Goal: Complete application form: Complete application form

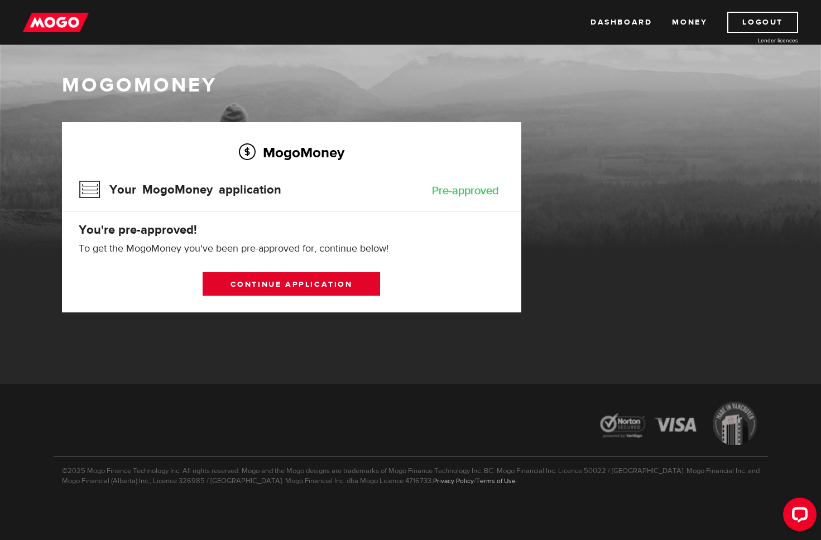
click at [293, 288] on link "Continue application" at bounding box center [292, 283] width 178 height 23
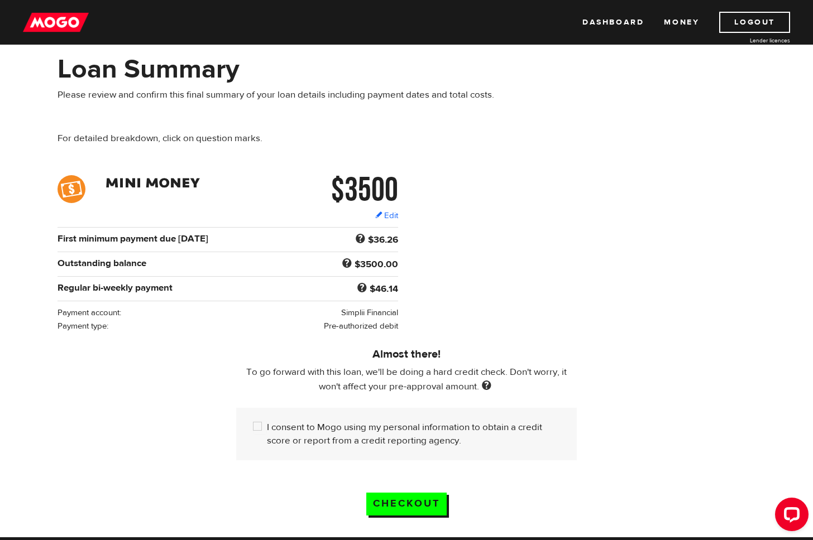
scroll to position [106, 0]
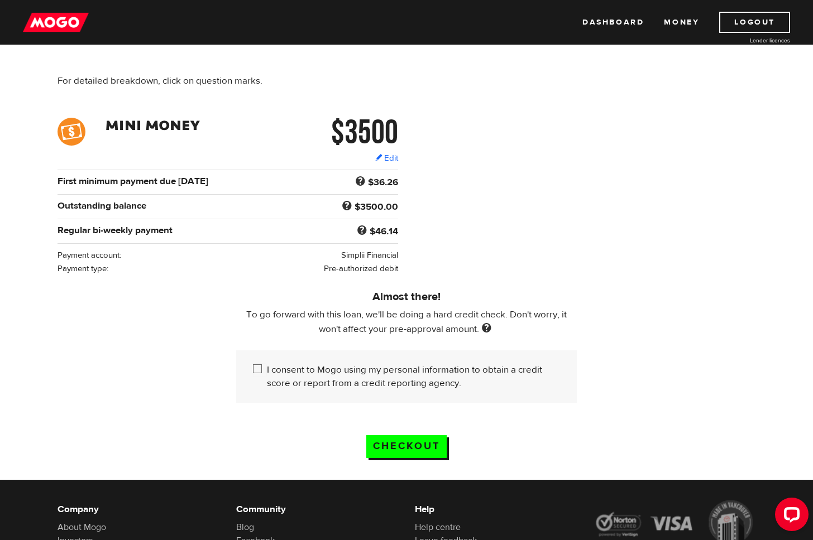
click at [264, 374] on input "I consent to Mogo using my personal information to obtain a credit score or rep…" at bounding box center [260, 370] width 14 height 14
checkbox input "true"
click at [415, 452] on input "Checkout" at bounding box center [406, 446] width 80 height 23
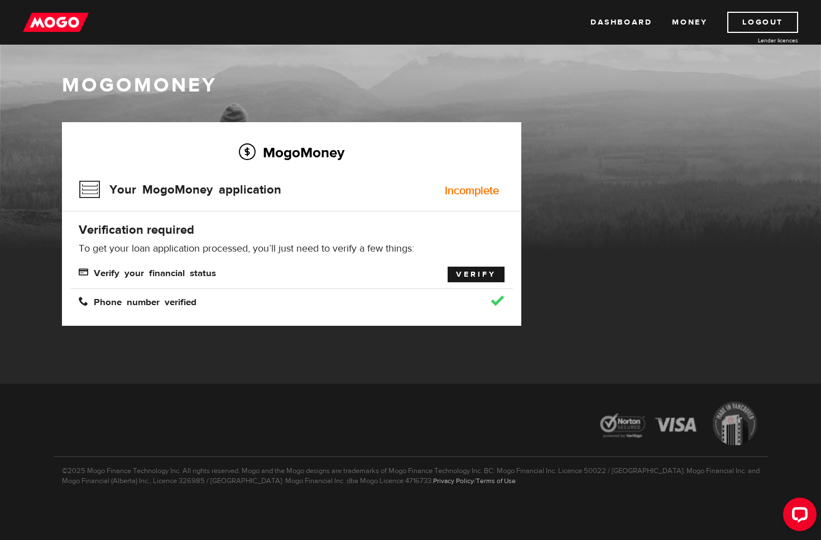
click at [478, 275] on link "Verify" at bounding box center [476, 275] width 57 height 16
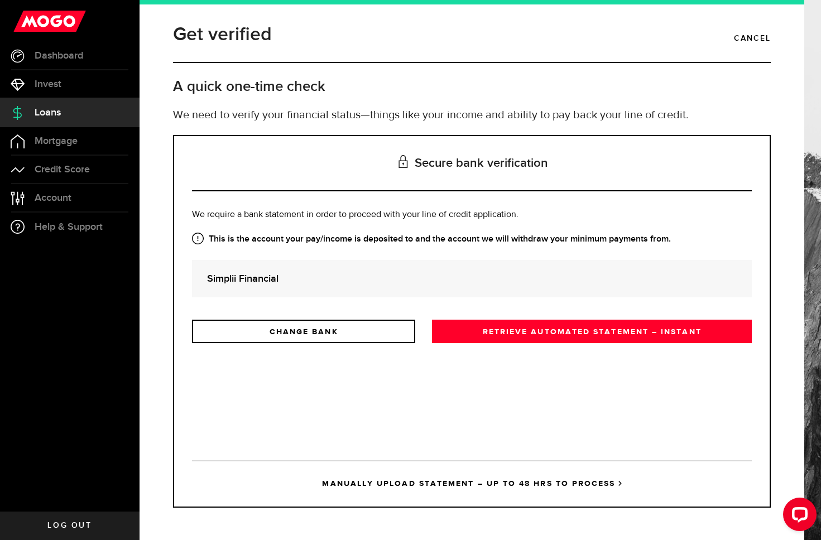
click at [416, 289] on div "Simplii Financial" at bounding box center [472, 278] width 560 height 37
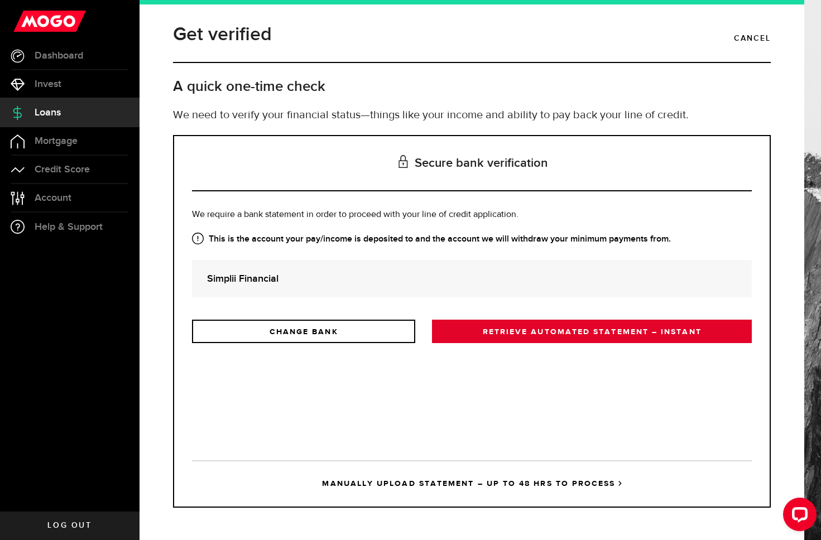
click at [486, 333] on link "RETRIEVE AUTOMATED STATEMENT – INSTANT" at bounding box center [592, 331] width 320 height 23
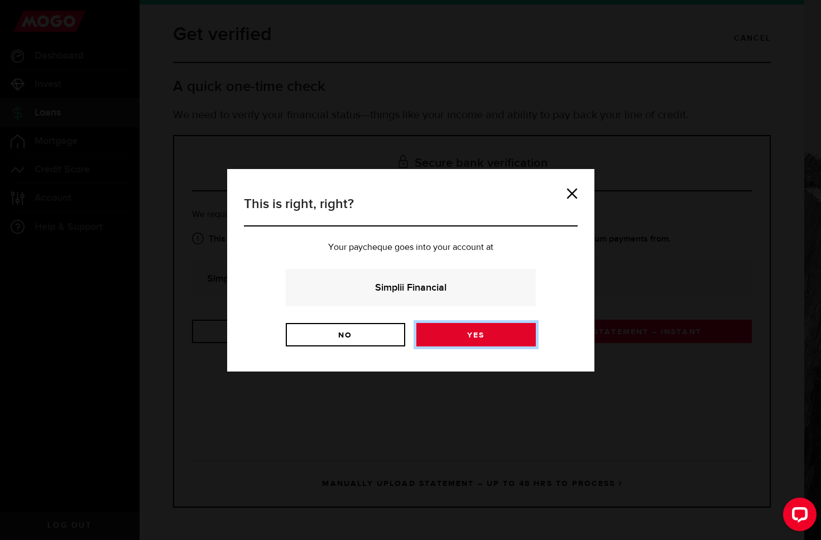
click at [453, 333] on link "Yes" at bounding box center [475, 334] width 119 height 23
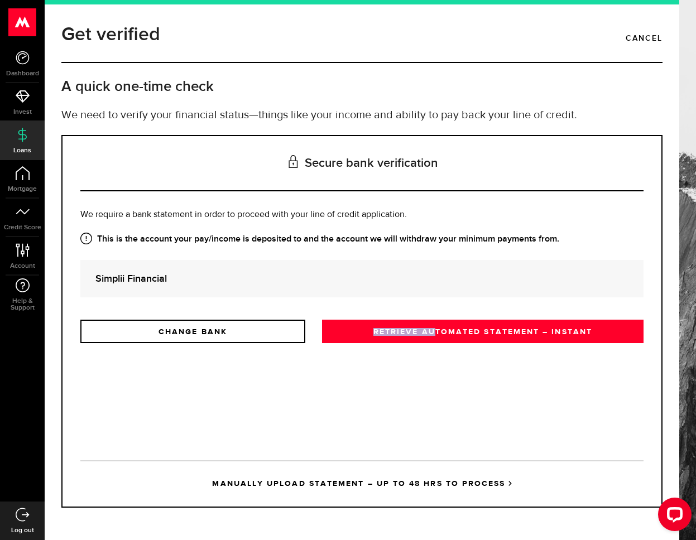
drag, startPoint x: 436, startPoint y: 331, endPoint x: 451, endPoint y: 304, distance: 31.2
click at [451, 304] on div "Is this the bank account you want us to get your bank statements from? We requi…" at bounding box center [361, 275] width 563 height 135
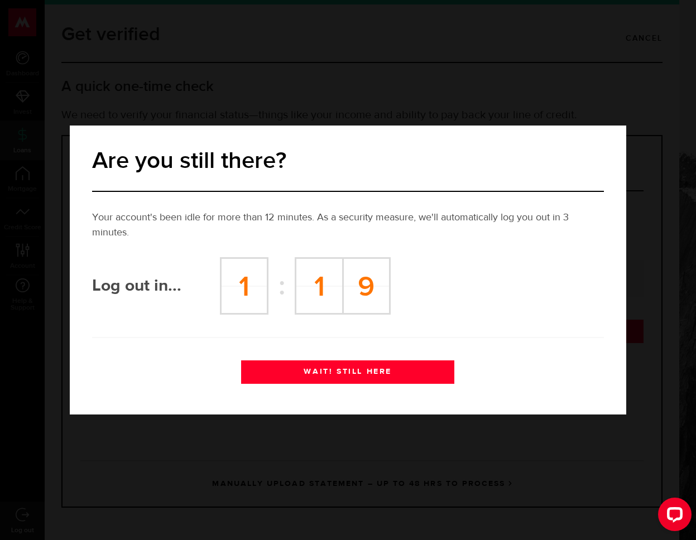
click at [381, 374] on button "WAIT! STILL HERE" at bounding box center [347, 372] width 213 height 23
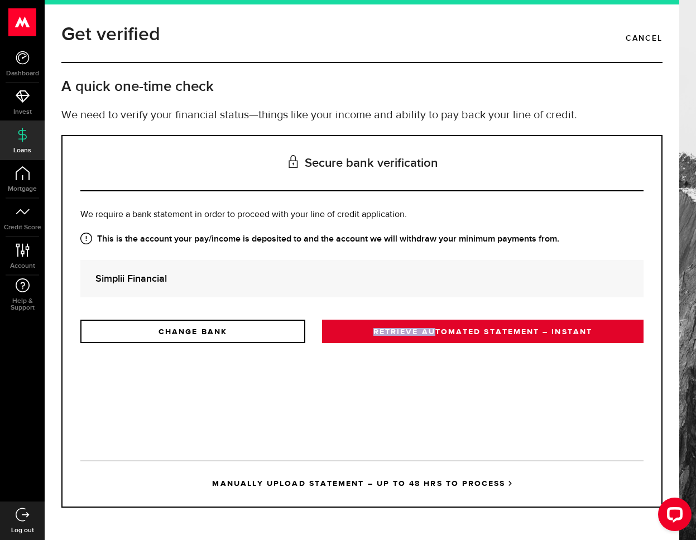
click at [382, 331] on link "RETRIEVE AUTOMATED STATEMENT – INSTANT" at bounding box center [483, 331] width 322 height 23
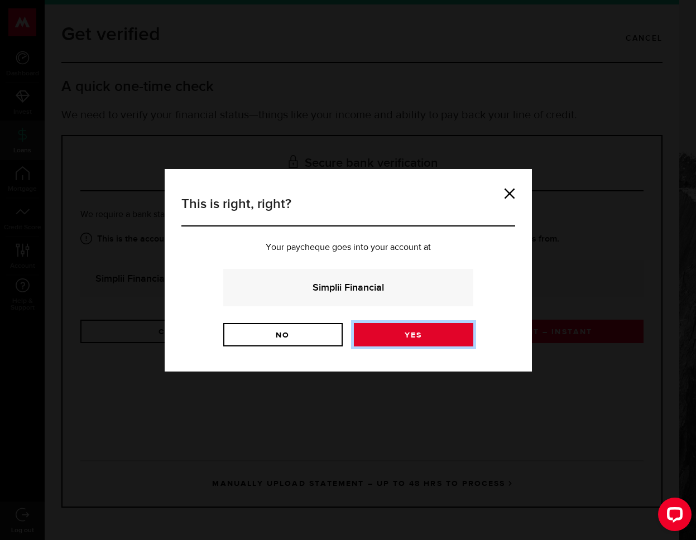
click at [387, 331] on link "Yes" at bounding box center [413, 334] width 119 height 23
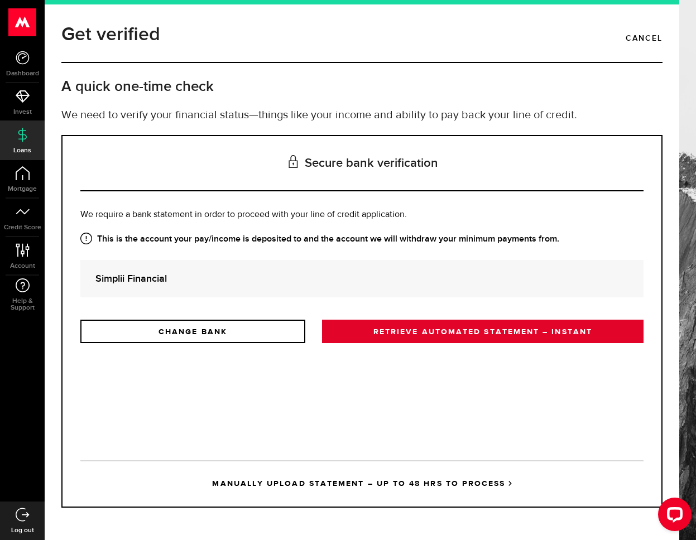
click at [428, 329] on link "RETRIEVE AUTOMATED STATEMENT – INSTANT" at bounding box center [483, 331] width 322 height 23
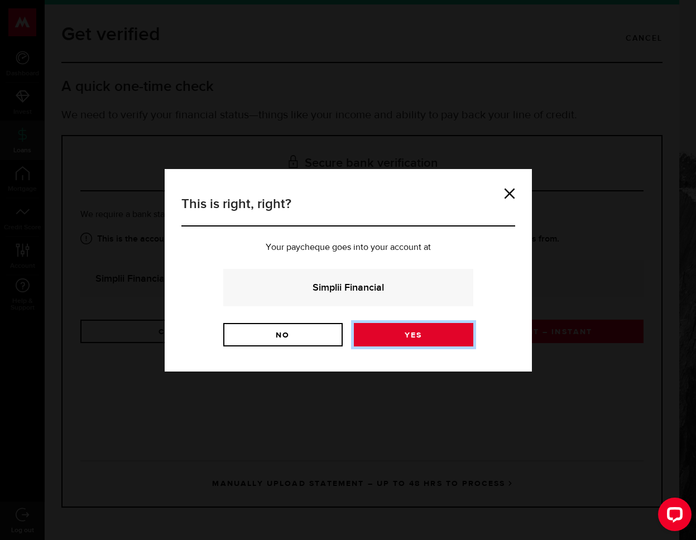
click at [422, 331] on link "Yes" at bounding box center [413, 334] width 119 height 23
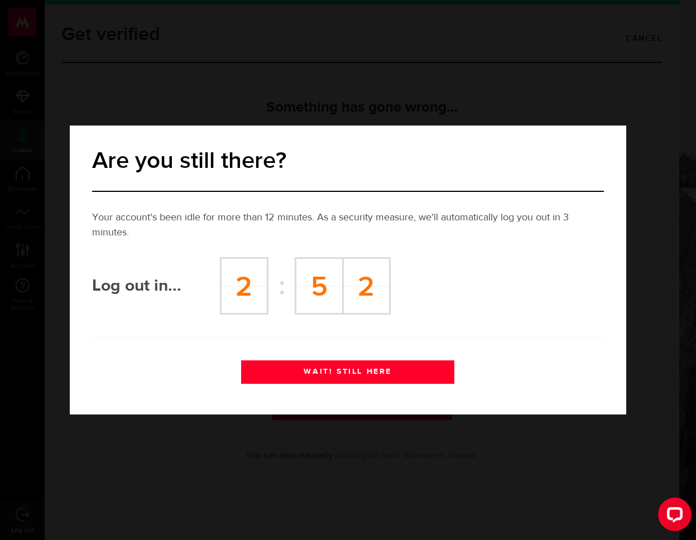
click at [368, 375] on button "WAIT! STILL HERE" at bounding box center [347, 372] width 213 height 23
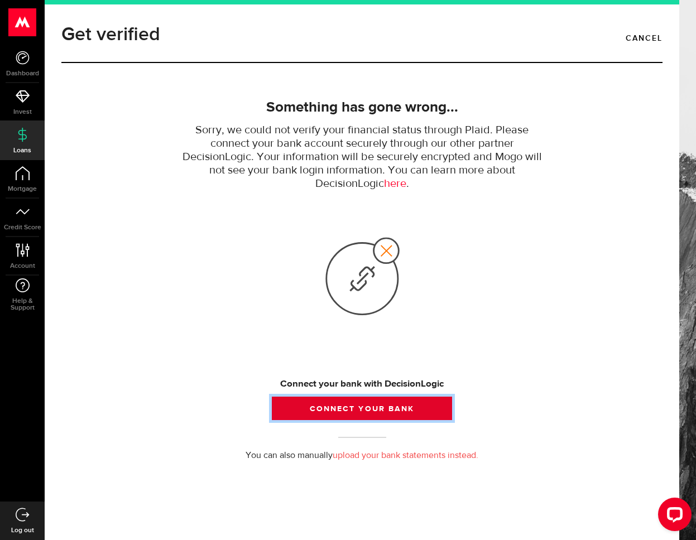
click at [368, 416] on button "Connect your bank" at bounding box center [362, 408] width 180 height 23
click at [328, 406] on button "Connect your bank" at bounding box center [362, 408] width 180 height 23
click at [357, 409] on button "Connect your bank" at bounding box center [362, 408] width 180 height 23
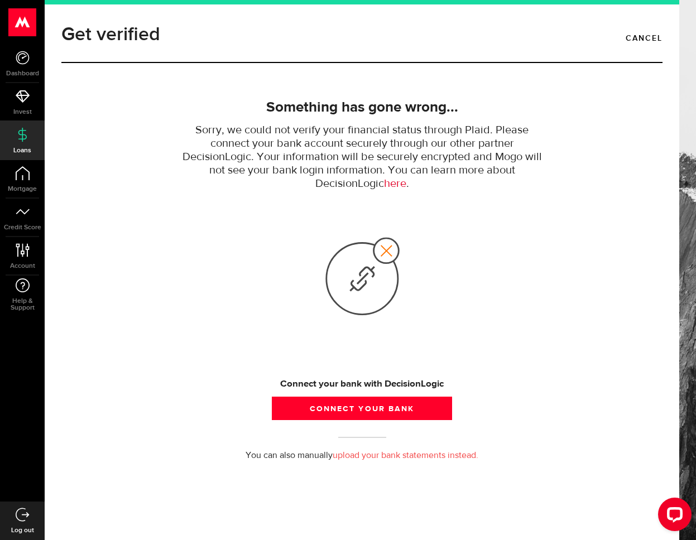
click at [390, 183] on link "here" at bounding box center [395, 184] width 22 height 12
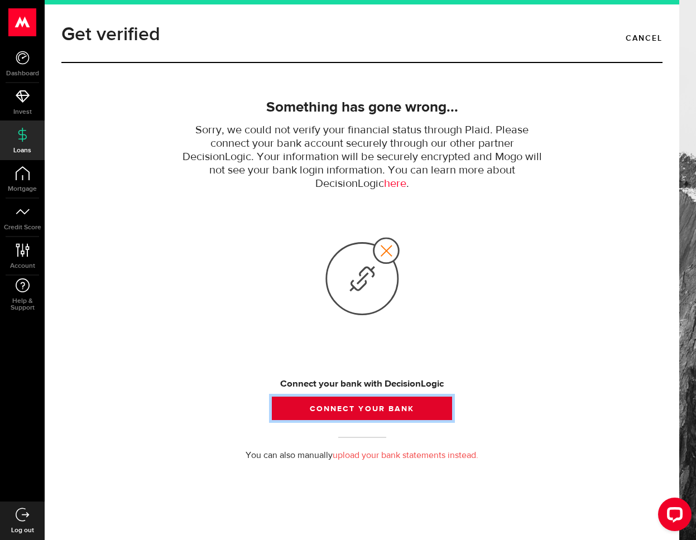
click at [333, 401] on button "Connect your bank" at bounding box center [362, 408] width 180 height 23
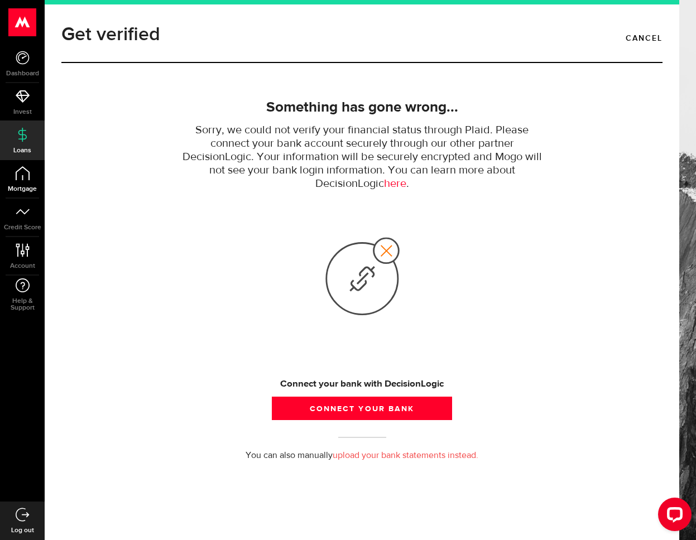
click at [31, 180] on link "Mortgage" at bounding box center [22, 179] width 45 height 38
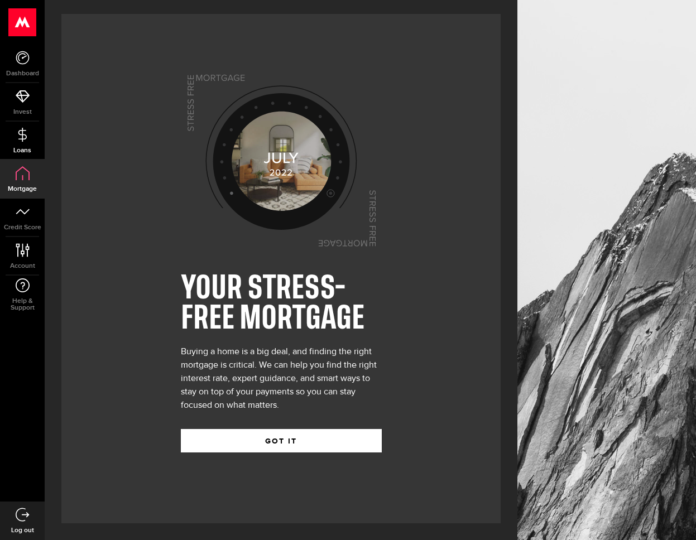
click at [13, 144] on link "Loans" at bounding box center [22, 141] width 45 height 38
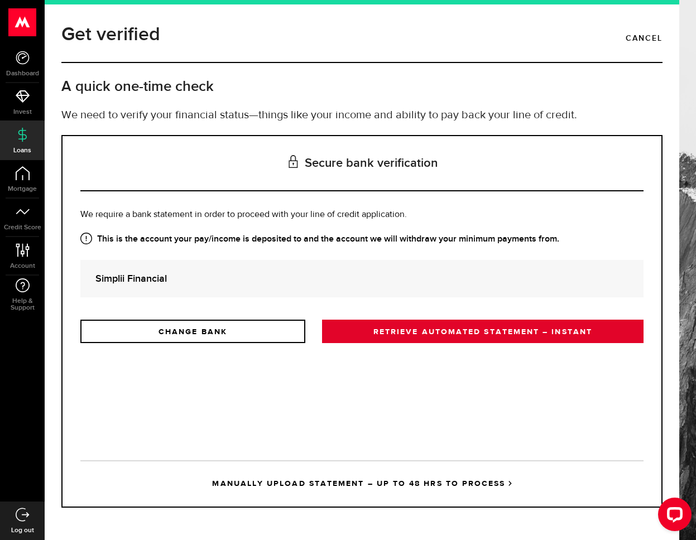
click at [461, 332] on link "RETRIEVE AUTOMATED STATEMENT – INSTANT" at bounding box center [483, 331] width 322 height 23
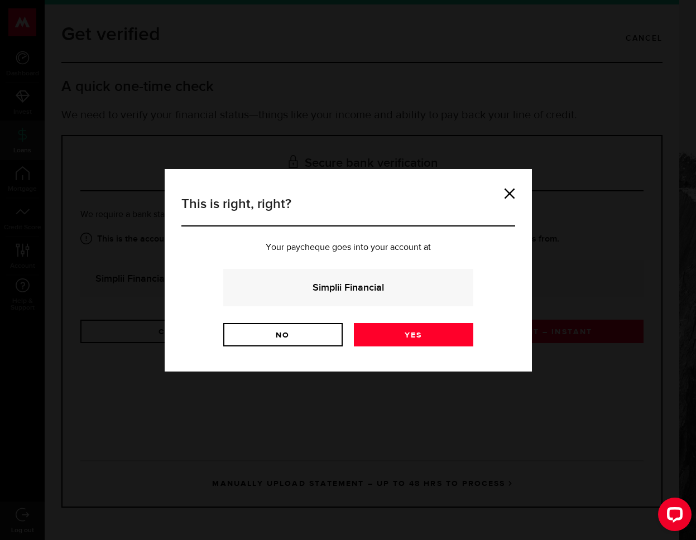
drag, startPoint x: 521, startPoint y: 195, endPoint x: 516, endPoint y: 195, distance: 5.6
click at [521, 195] on div "This is right, right? Your paycheque goes into your account at Simplii Financia…" at bounding box center [348, 270] width 367 height 203
drag, startPoint x: 510, startPoint y: 194, endPoint x: 528, endPoint y: 194, distance: 17.9
click at [510, 194] on link at bounding box center [509, 193] width 11 height 11
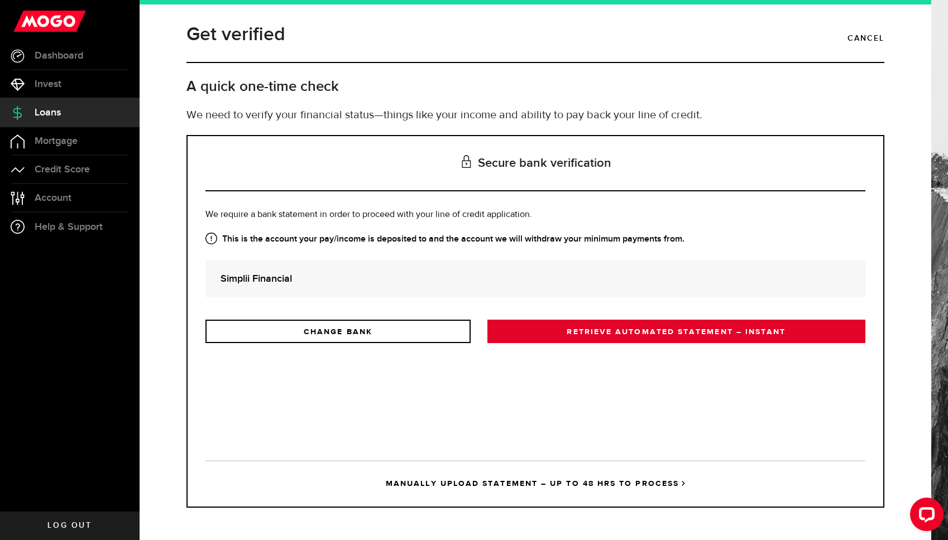
click at [561, 326] on link "RETRIEVE AUTOMATED STATEMENT – INSTANT" at bounding box center [676, 331] width 378 height 23
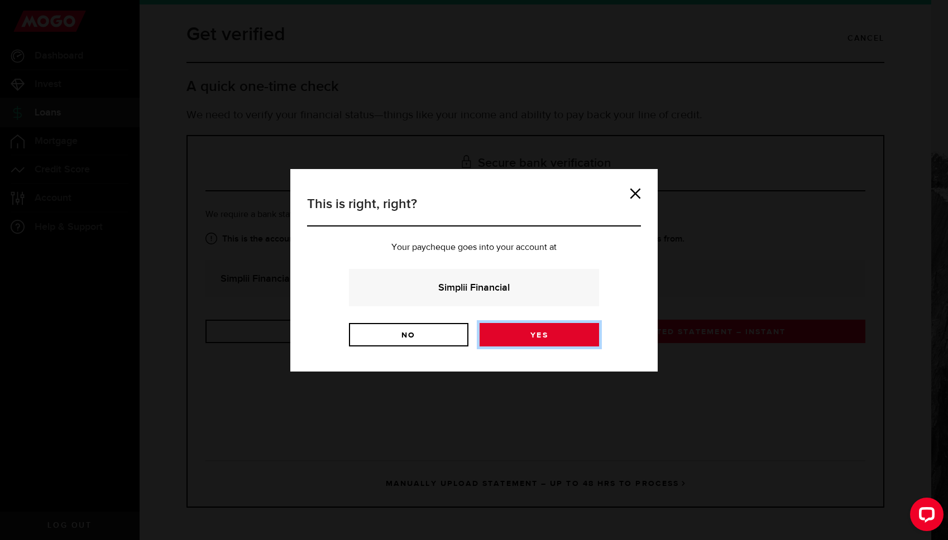
click at [551, 336] on link "Yes" at bounding box center [539, 334] width 119 height 23
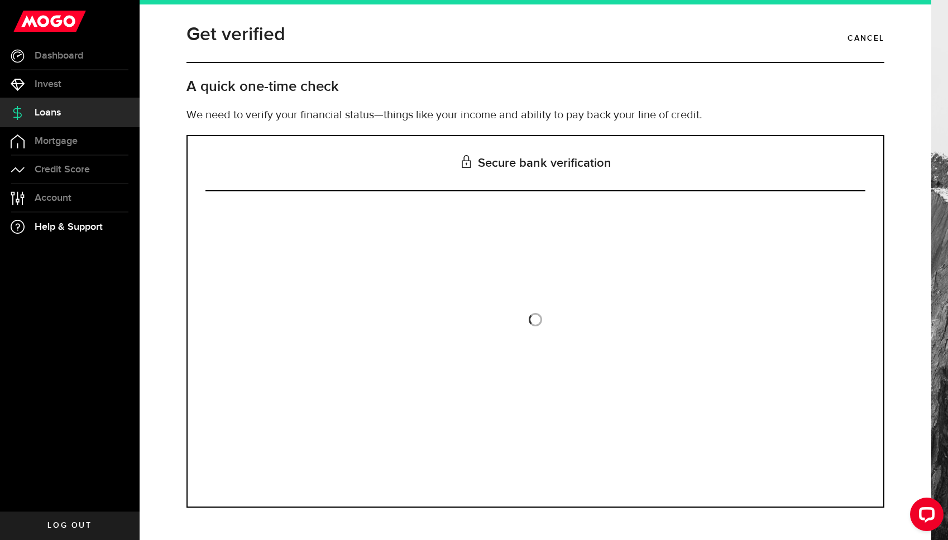
click at [73, 227] on span "Help & Support" at bounding box center [69, 227] width 68 height 10
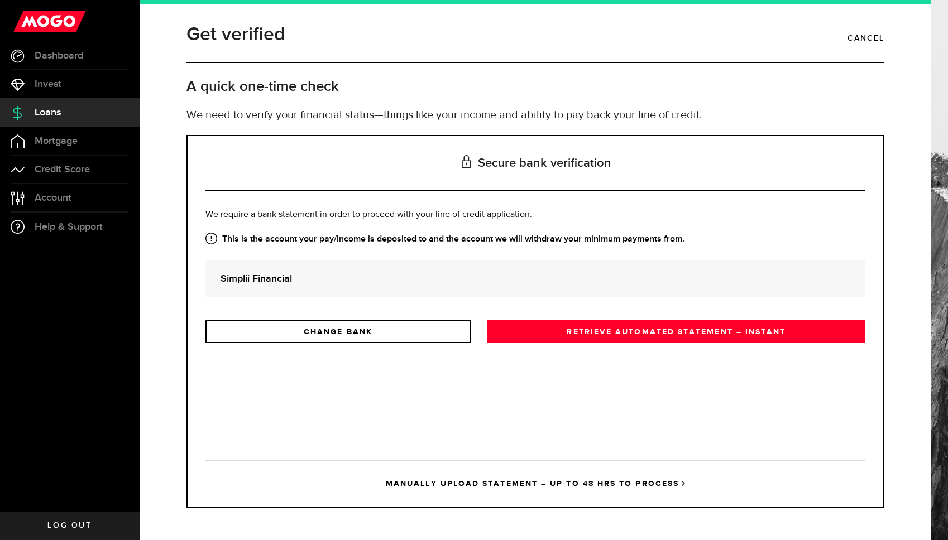
click at [374, 297] on div "Simplii Financial" at bounding box center [535, 278] width 660 height 37
click at [523, 488] on link "MANUALLY UPLOAD STATEMENT – UP TO 48 HRS TO PROCESS" at bounding box center [535, 484] width 660 height 46
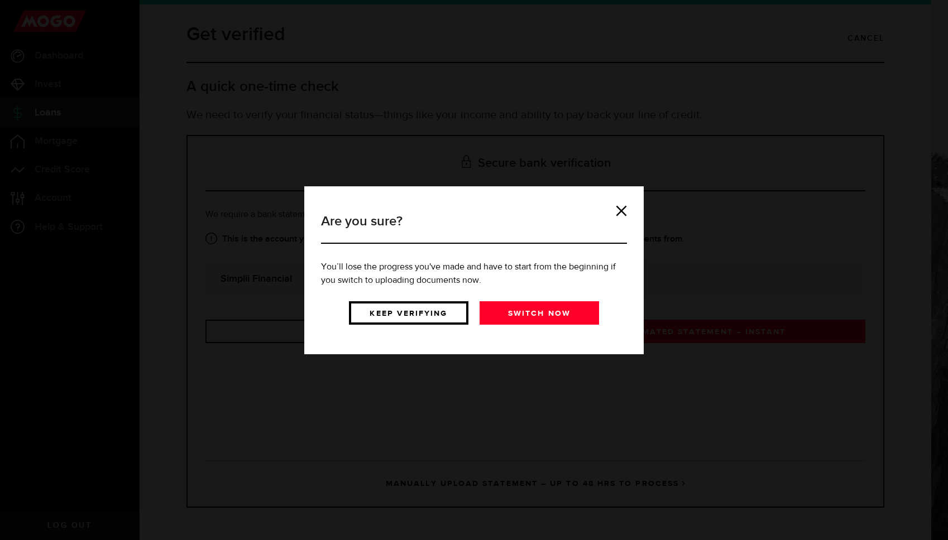
click at [433, 310] on link "Keep verifying" at bounding box center [408, 312] width 119 height 23
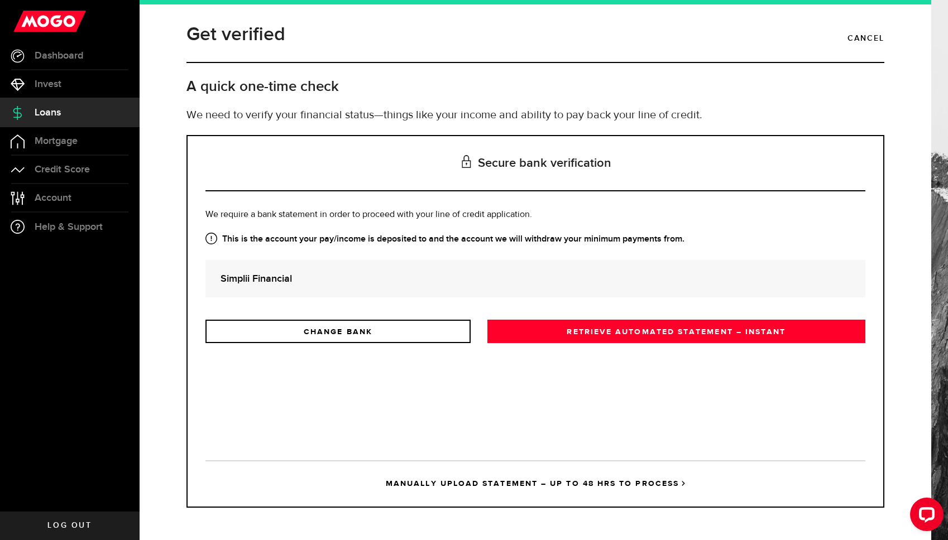
click at [410, 336] on link "CHANGE BANK" at bounding box center [337, 331] width 265 height 23
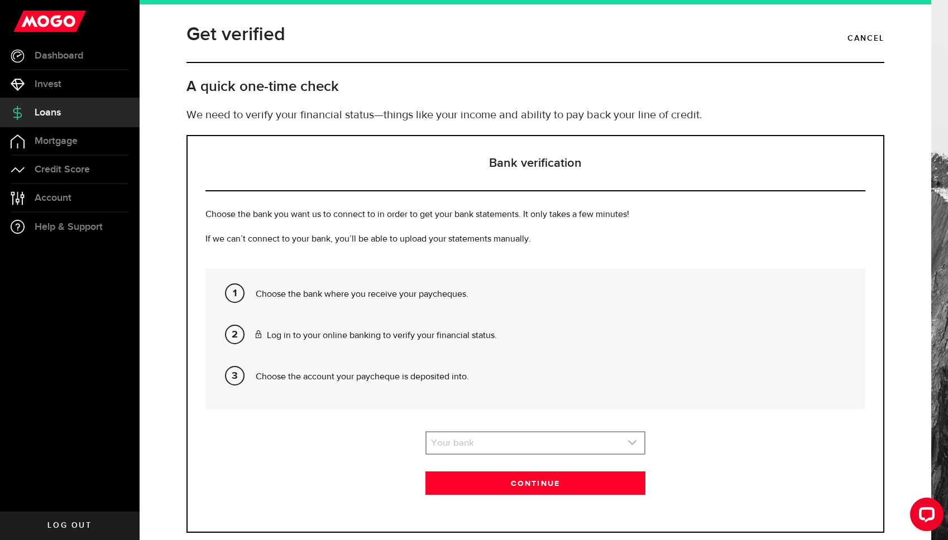
click at [509, 443] on link "expand select" at bounding box center [536, 443] width 218 height 21
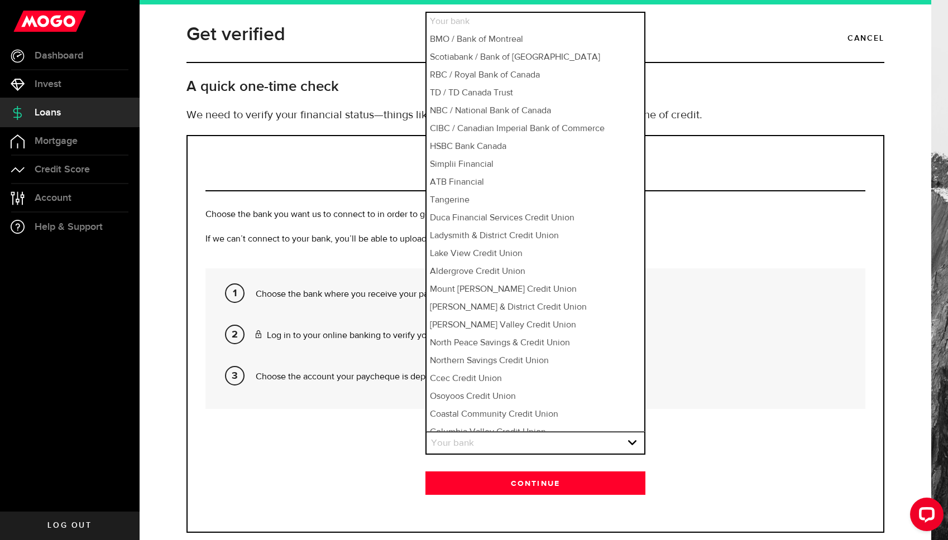
click at [464, 21] on li "Your bank" at bounding box center [536, 22] width 218 height 18
click at [456, 159] on li "Simplii Financial" at bounding box center [536, 165] width 218 height 18
select select "10"
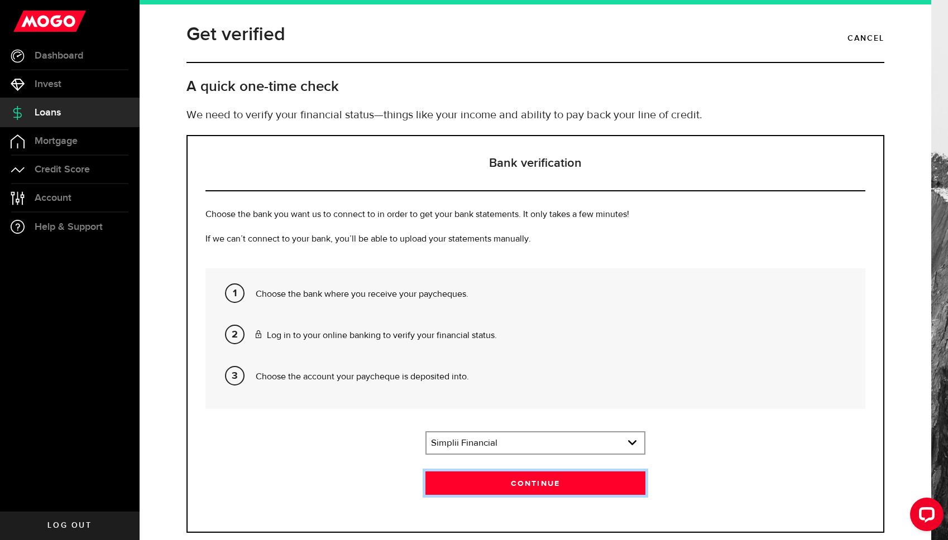
click at [494, 472] on button "Continue" at bounding box center [535, 483] width 220 height 23
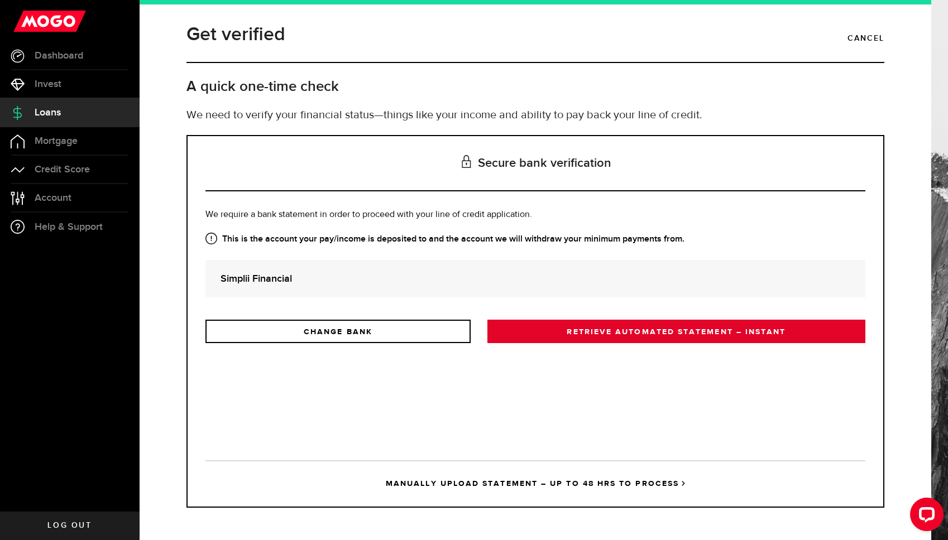
click at [596, 331] on link "RETRIEVE AUTOMATED STATEMENT – INSTANT" at bounding box center [676, 331] width 378 height 23
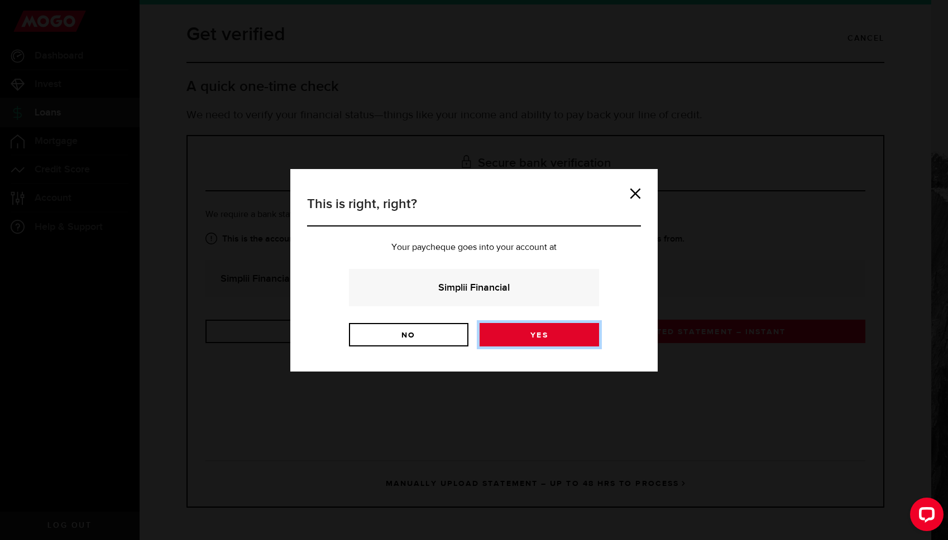
click at [569, 337] on link "Yes" at bounding box center [539, 334] width 119 height 23
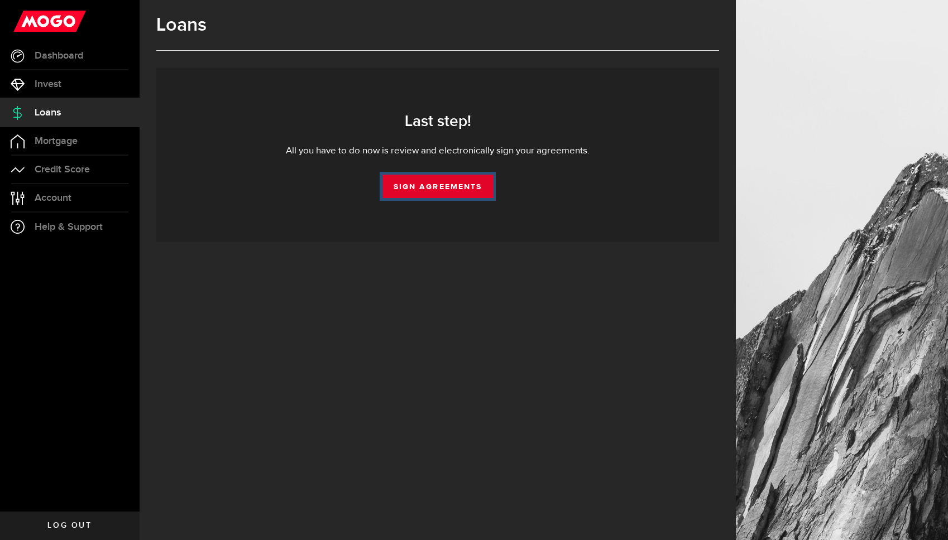
click at [414, 188] on link "Sign Agreements" at bounding box center [437, 186] width 111 height 23
click at [434, 192] on link "Sign Agreements" at bounding box center [437, 186] width 111 height 23
